Goal: Task Accomplishment & Management: Use online tool/utility

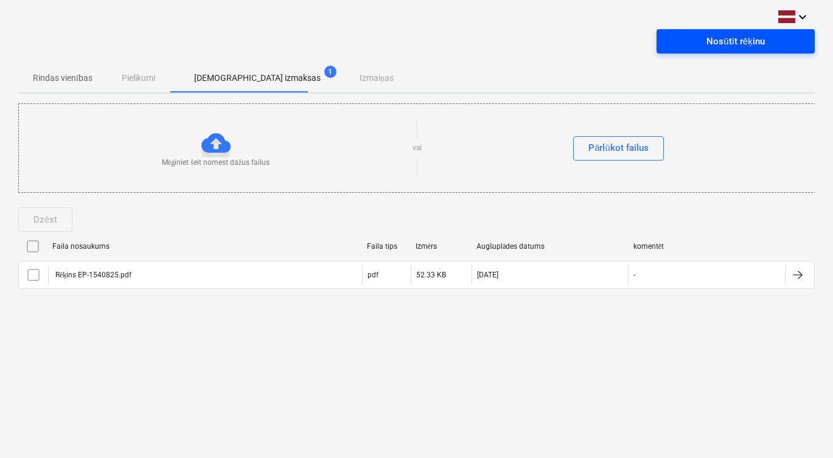
click at [712, 36] on div "Nosūtīt rēķinu" at bounding box center [735, 41] width 58 height 16
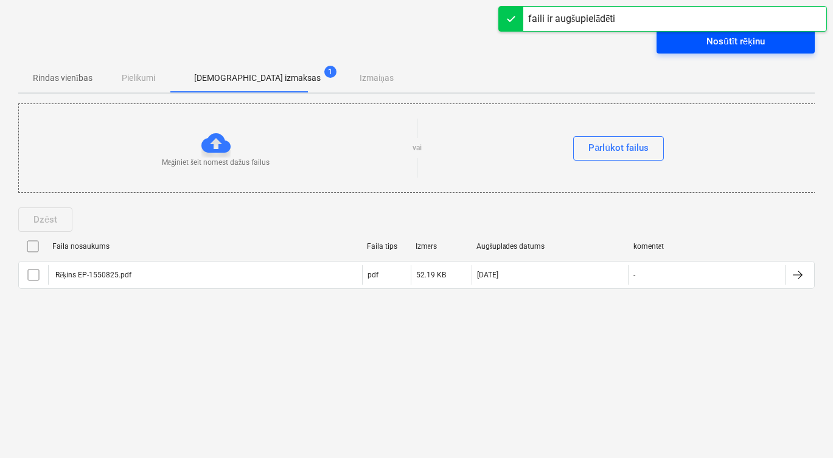
click at [714, 47] on div "Nosūtīt rēķinu" at bounding box center [735, 41] width 58 height 16
click at [685, 38] on span "Nosūtīt rēķinu" at bounding box center [735, 41] width 129 height 16
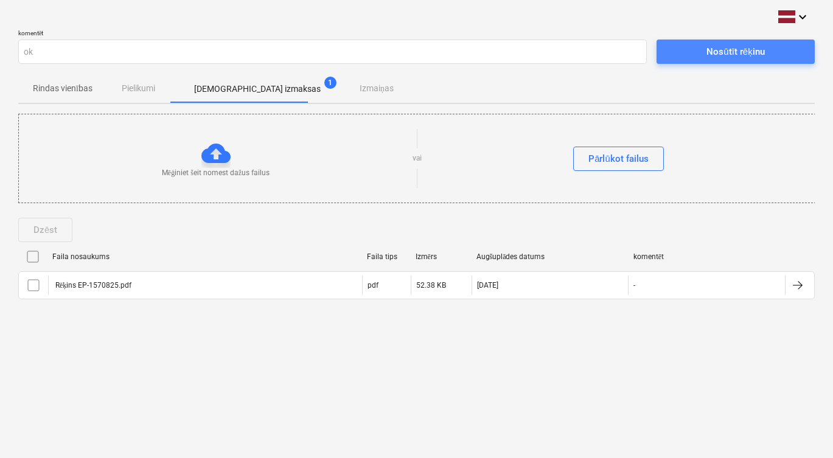
click at [720, 54] on div "Nosūtīt rēķinu" at bounding box center [735, 52] width 58 height 16
